Goal: Navigation & Orientation: Understand site structure

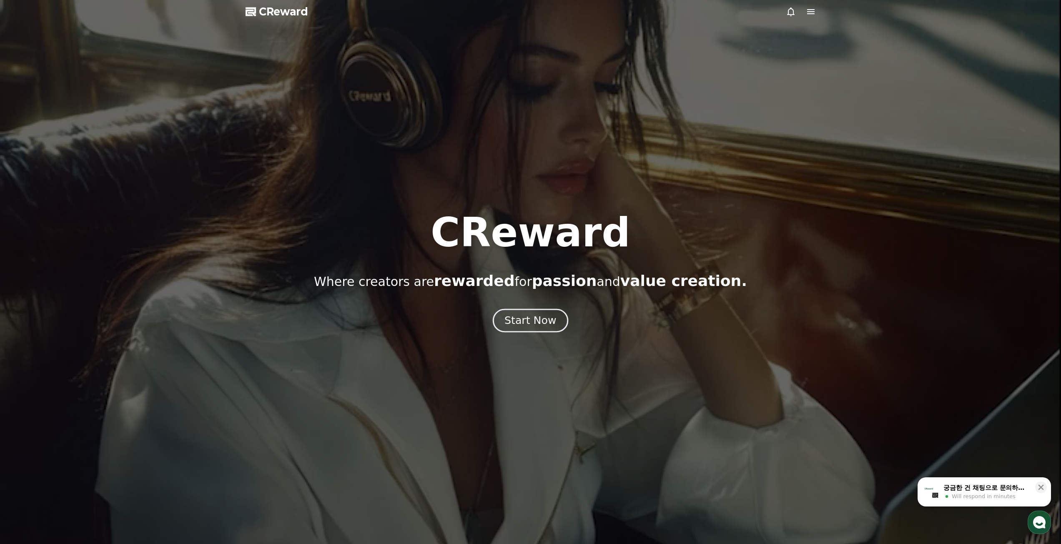
click at [544, 325] on div "Start Now" at bounding box center [531, 321] width 52 height 14
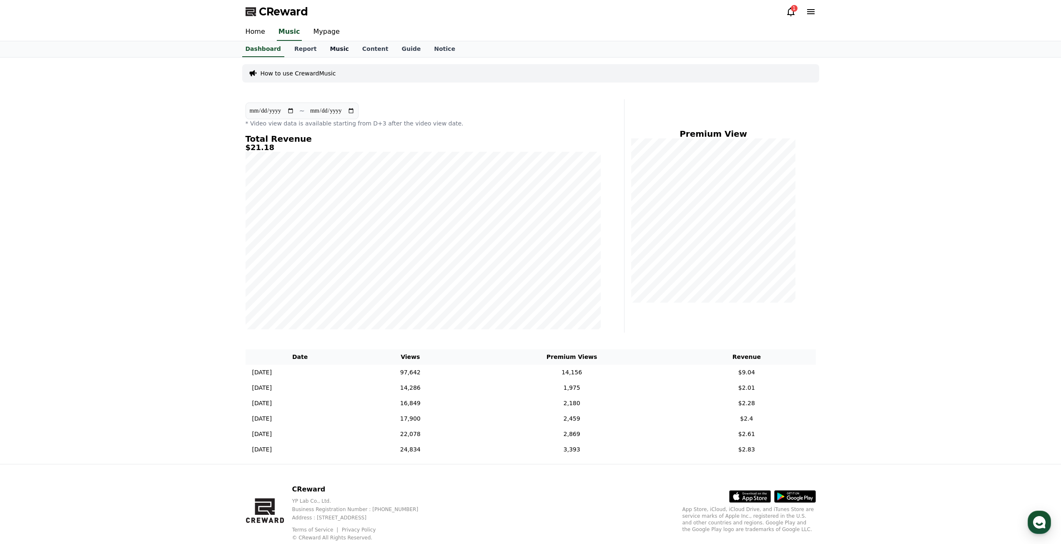
click at [325, 51] on link "Music" at bounding box center [339, 49] width 32 height 16
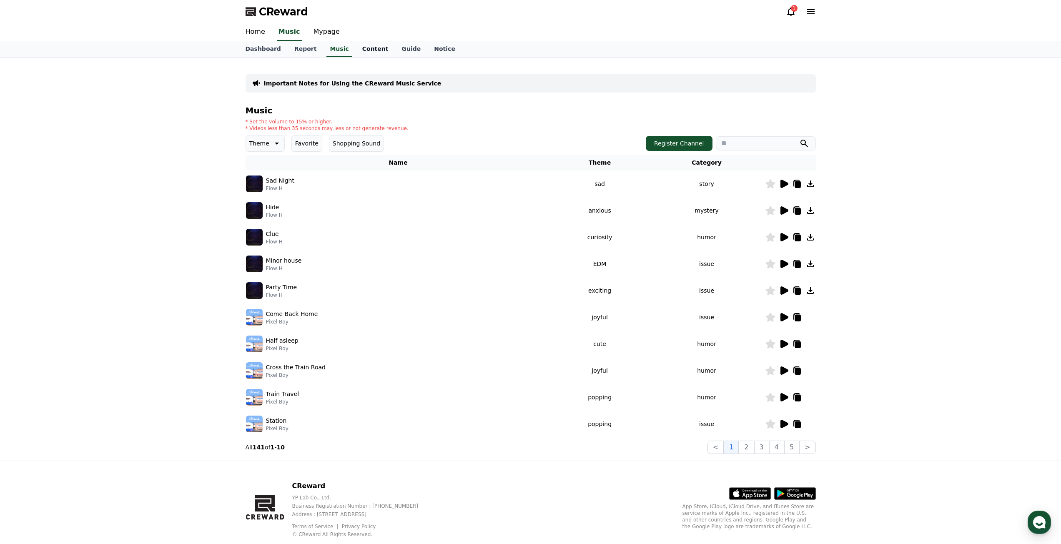
click at [364, 52] on link "Content" at bounding box center [376, 49] width 40 height 16
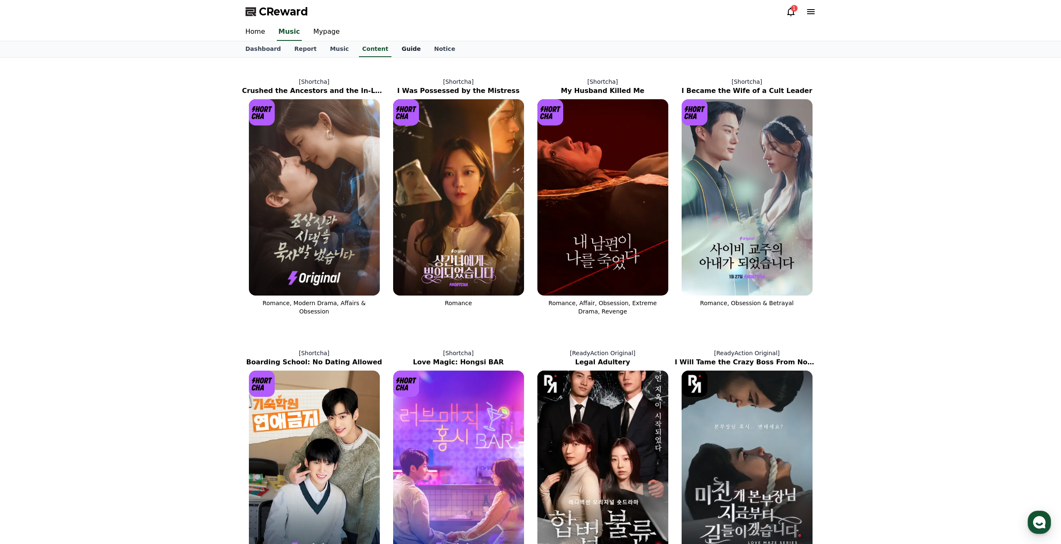
click at [395, 52] on link "Guide" at bounding box center [411, 49] width 33 height 16
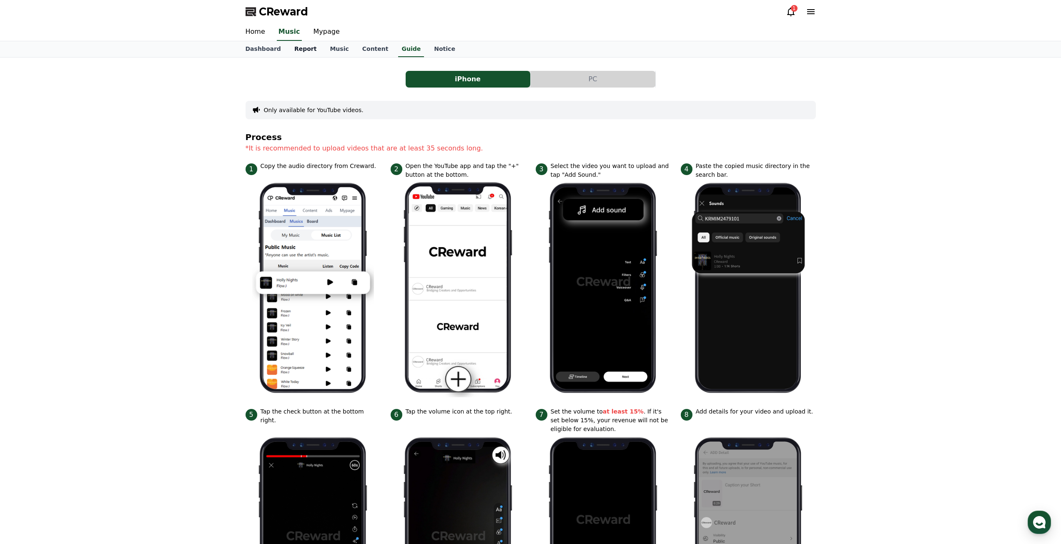
click at [294, 46] on link "Report" at bounding box center [306, 49] width 36 height 16
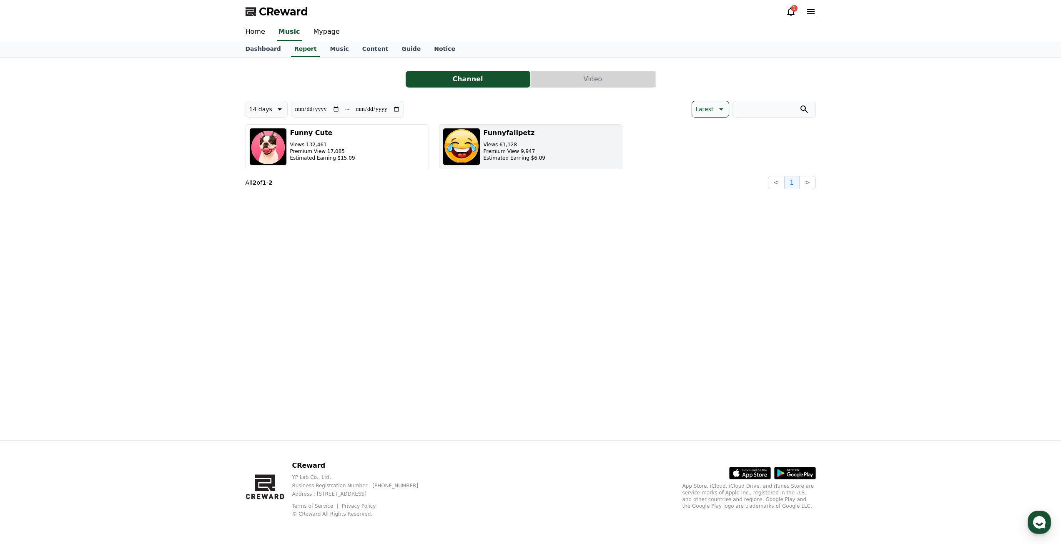
click at [563, 149] on button "Funnyfailpetz Views 61,128 Premium View 9,947 Estimated Earning $6.09" at bounding box center [530, 146] width 183 height 45
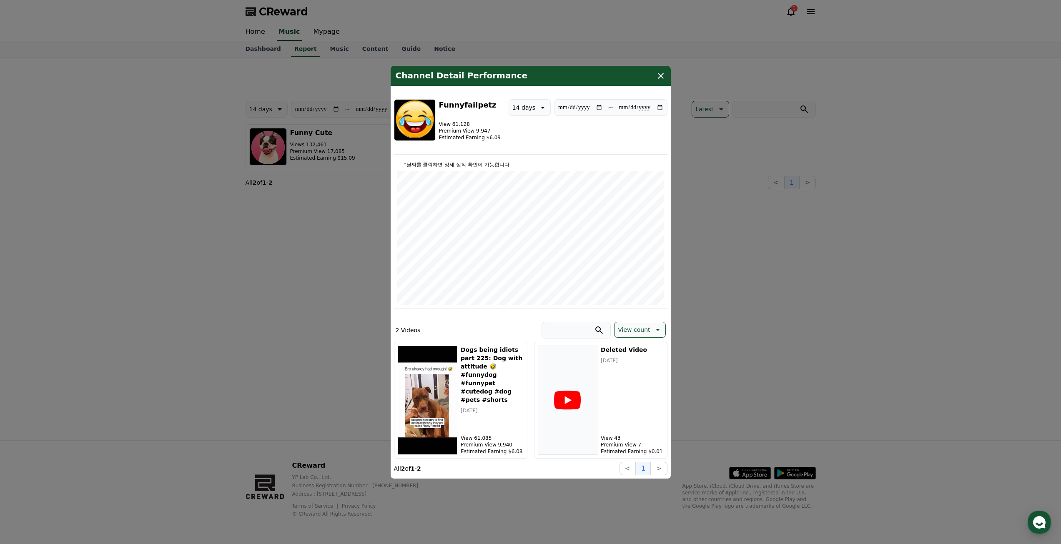
click at [659, 81] on div "Channel Detail Performance" at bounding box center [531, 76] width 280 height 20
click at [665, 73] on icon "modal" at bounding box center [661, 76] width 10 height 10
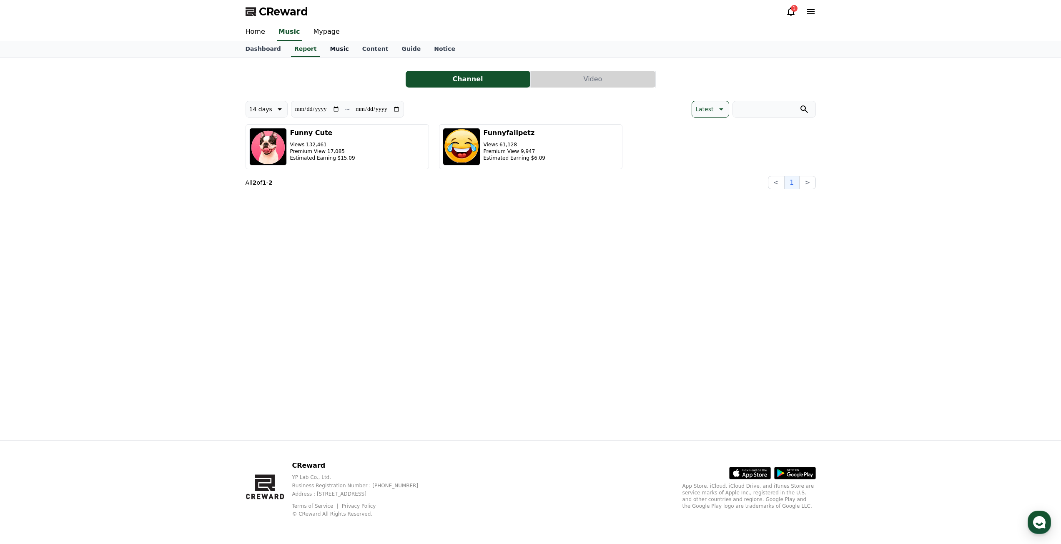
click at [333, 52] on link "Music" at bounding box center [339, 49] width 32 height 16
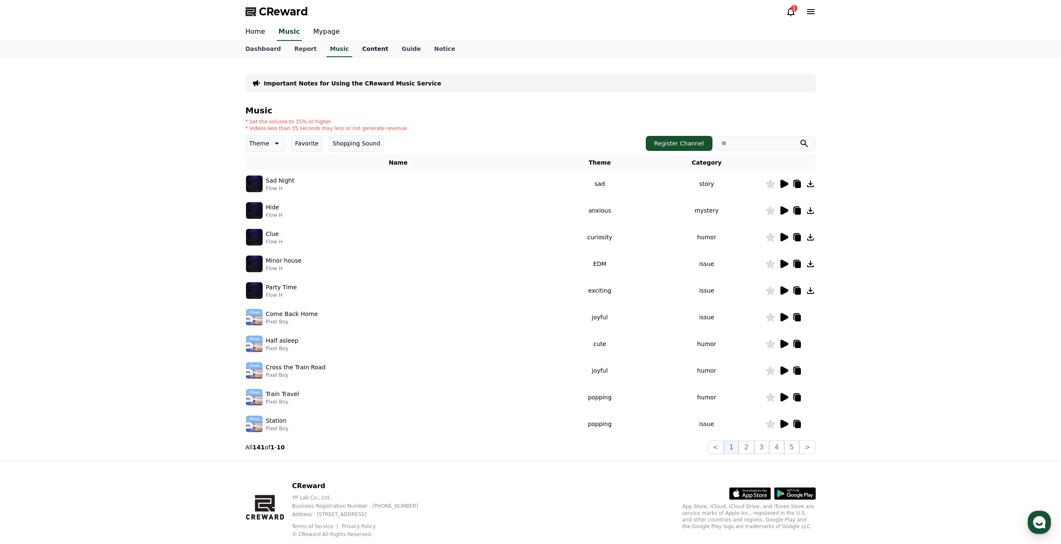
click at [361, 53] on link "Content" at bounding box center [376, 49] width 40 height 16
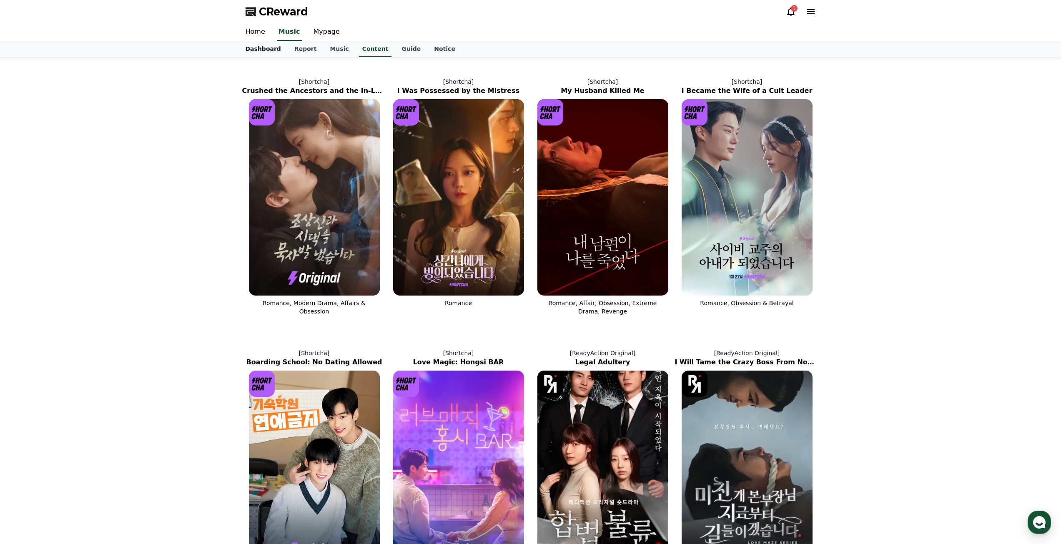
click at [275, 50] on link "Dashboard" at bounding box center [263, 49] width 49 height 16
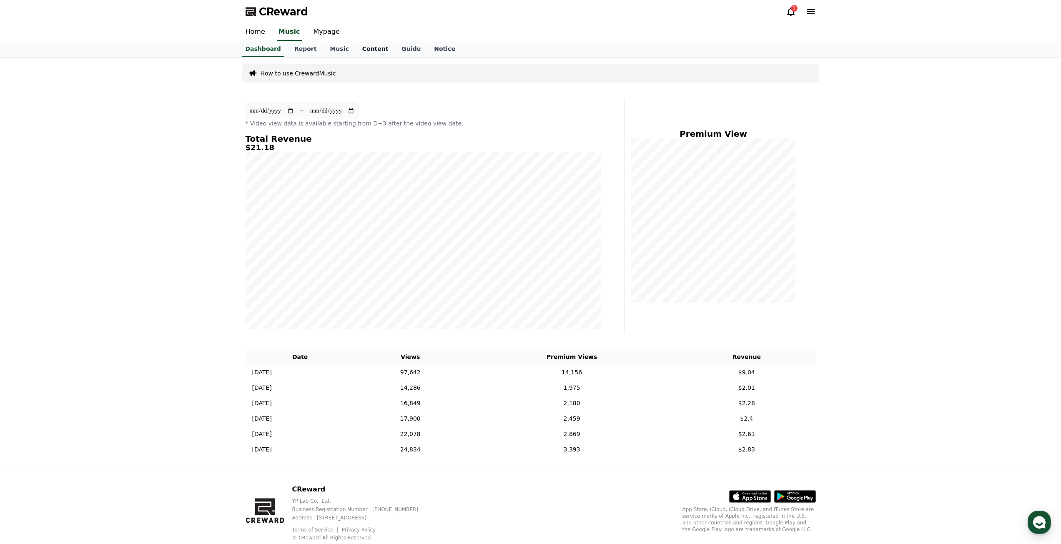
click at [356, 45] on link "Content" at bounding box center [376, 49] width 40 height 16
